Goal: Task Accomplishment & Management: Manage account settings

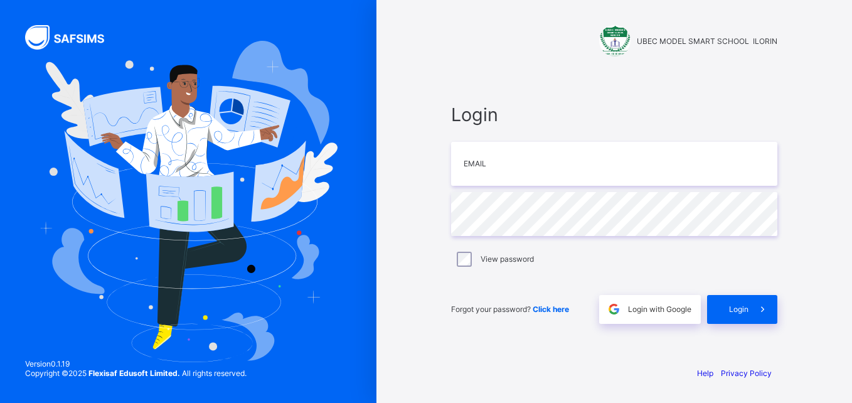
click at [475, 260] on div "View password" at bounding box center [614, 258] width 320 height 15
click at [487, 156] on input "email" at bounding box center [614, 164] width 326 height 44
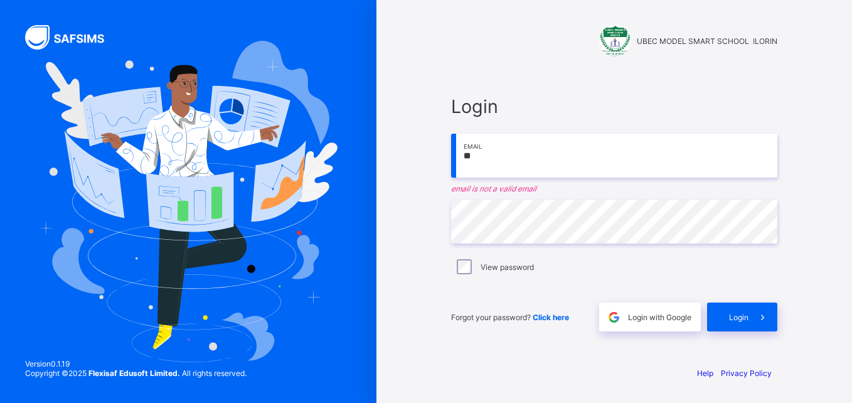
type input "**********"
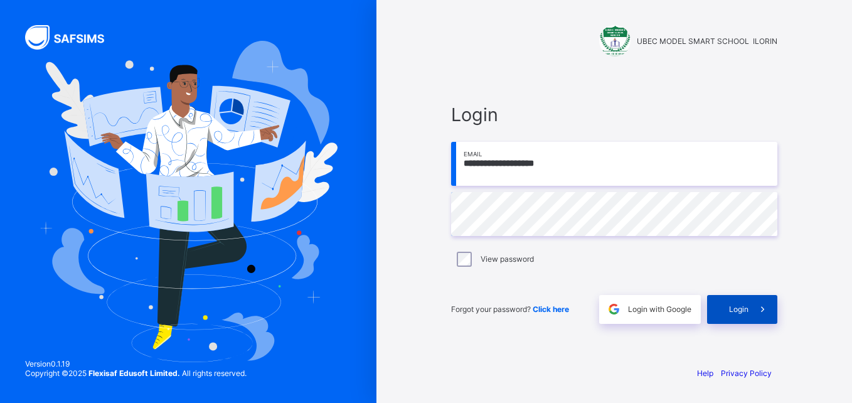
click at [750, 313] on span at bounding box center [762, 309] width 29 height 29
